Goal: Navigation & Orientation: Find specific page/section

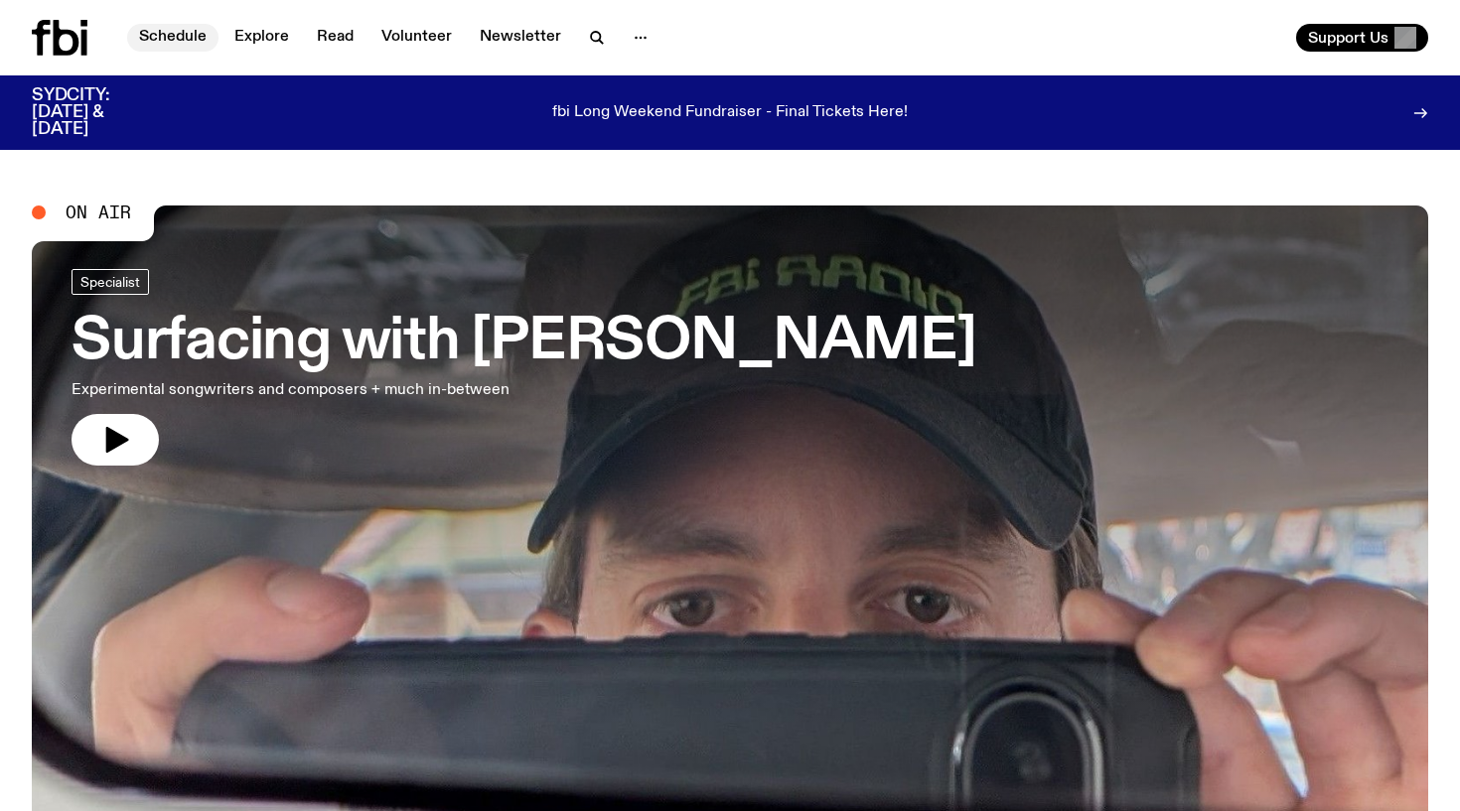
click at [179, 39] on link "Schedule" at bounding box center [172, 38] width 91 height 28
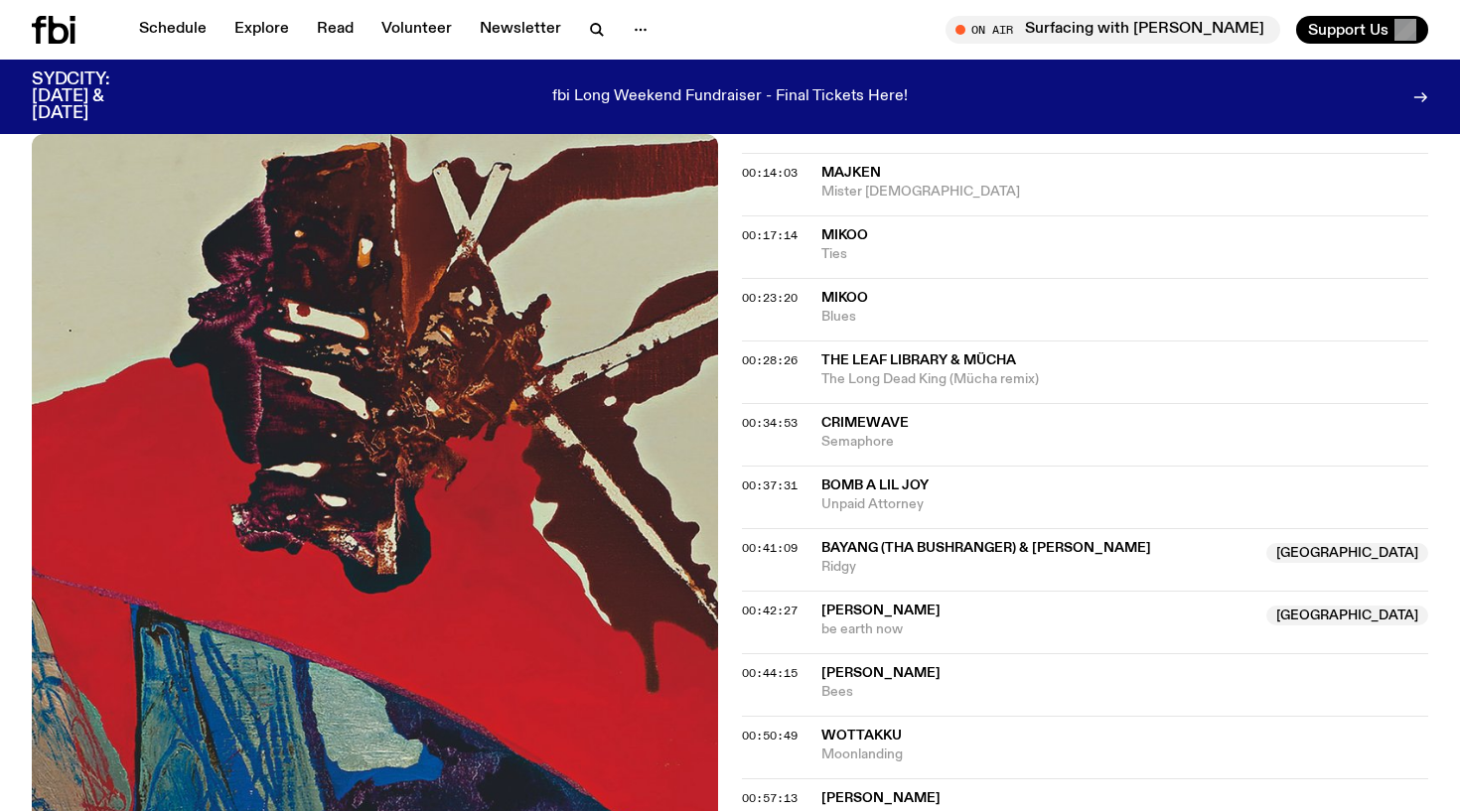
scroll to position [992, 0]
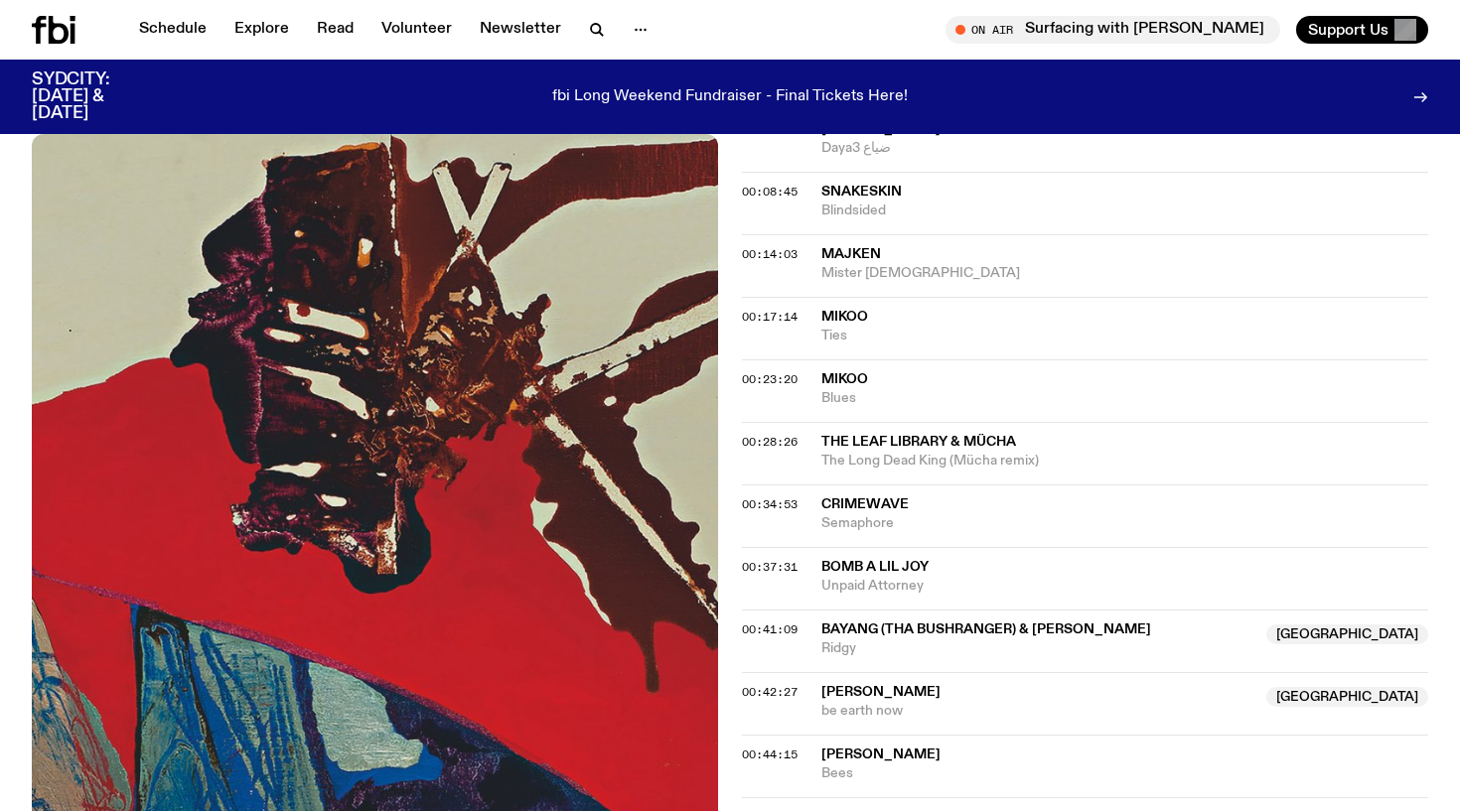
click at [879, 498] on span "Crimewave" at bounding box center [864, 505] width 87 height 14
click at [938, 496] on div "Copied" at bounding box center [1124, 515] width 607 height 38
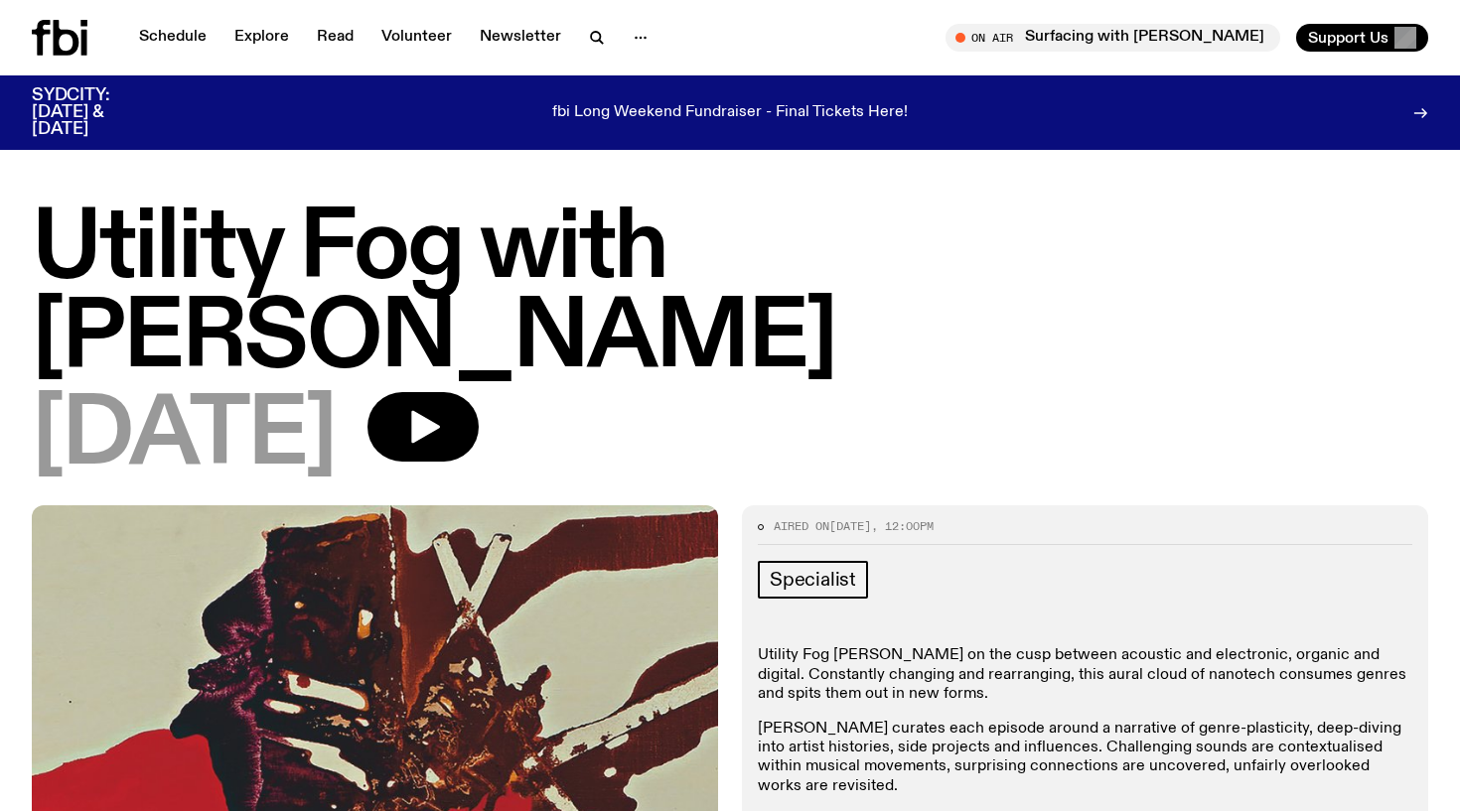
scroll to position [0, 0]
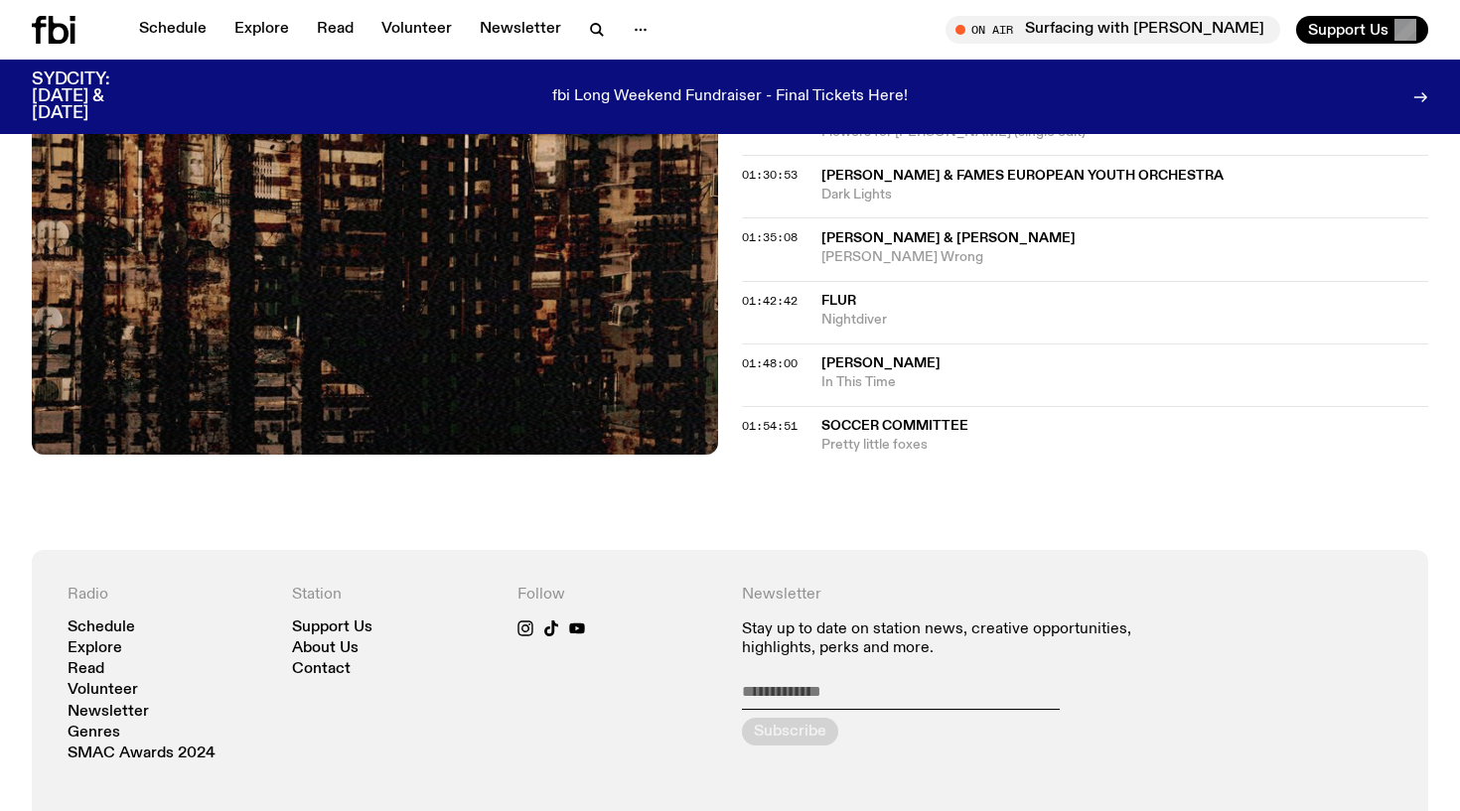
scroll to position [2259, 0]
click at [314, 663] on link "Contact" at bounding box center [321, 670] width 59 height 15
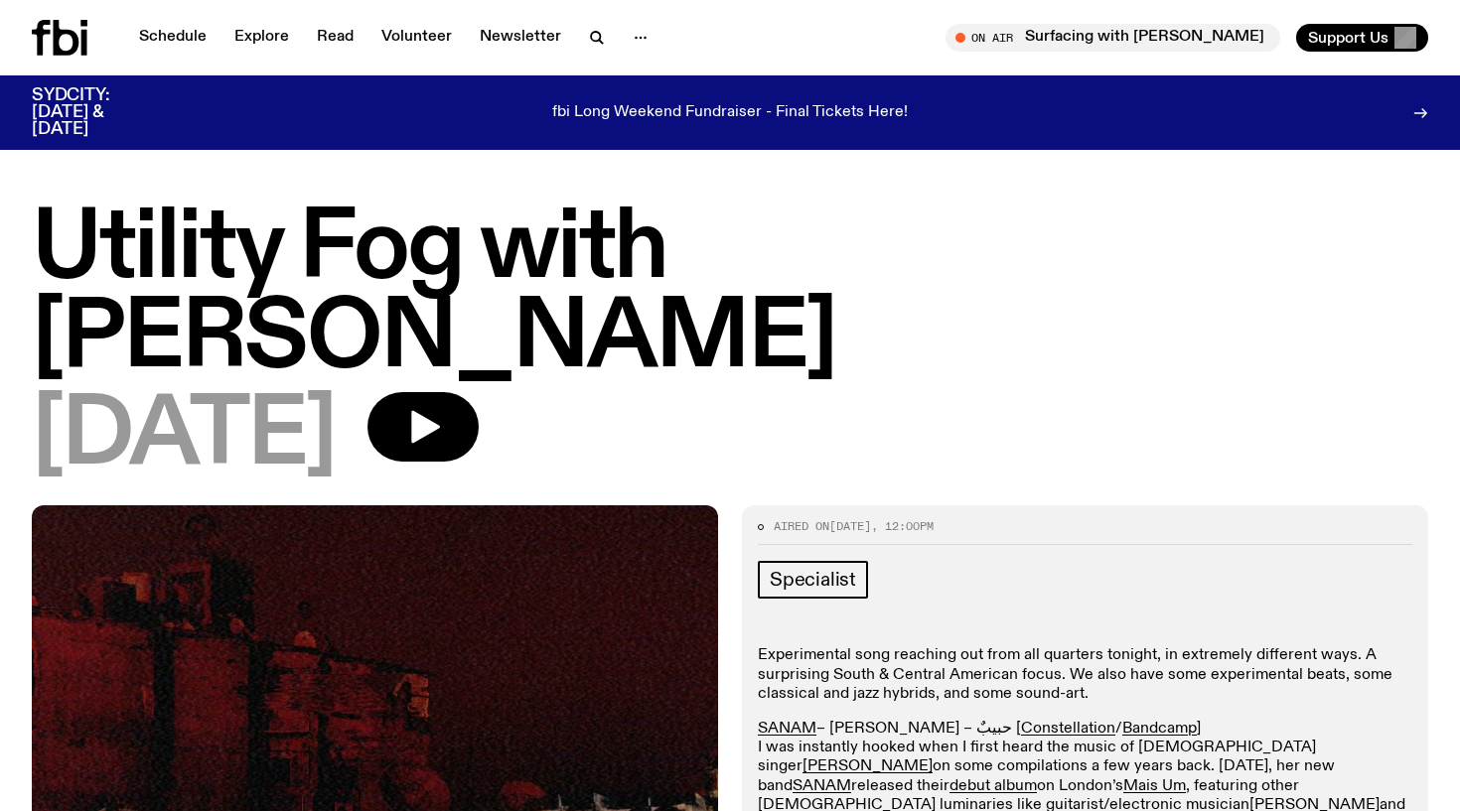
drag, startPoint x: 406, startPoint y: 349, endPoint x: 58, endPoint y: 240, distance: 365.0
click at [58, 240] on div "Utility Fog with Peter Hollo 07.09.25" at bounding box center [730, 344] width 1396 height 276
